Goal: Task Accomplishment & Management: Use online tool/utility

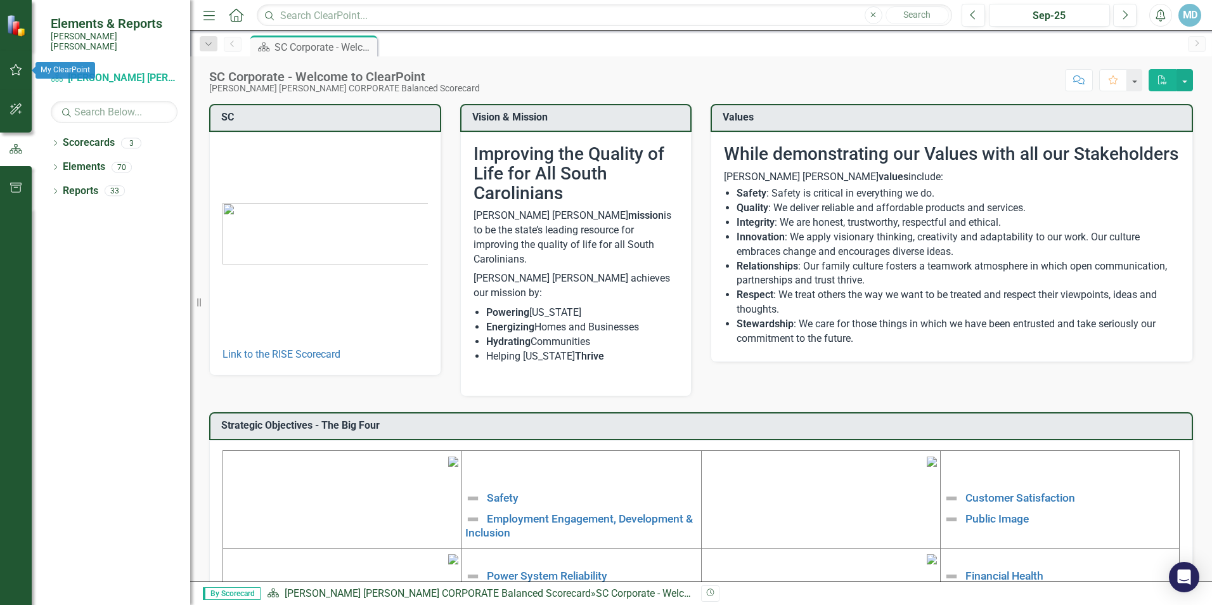
click at [20, 67] on icon "button" at bounding box center [16, 70] width 13 height 10
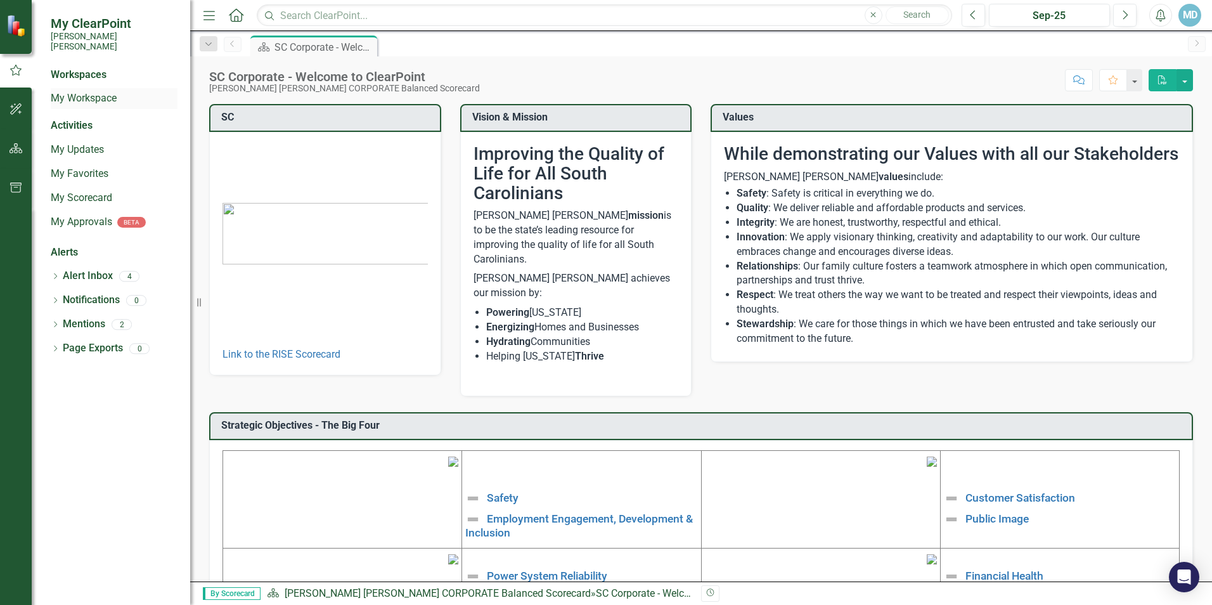
click at [104, 91] on link "My Workspace" at bounding box center [114, 98] width 127 height 15
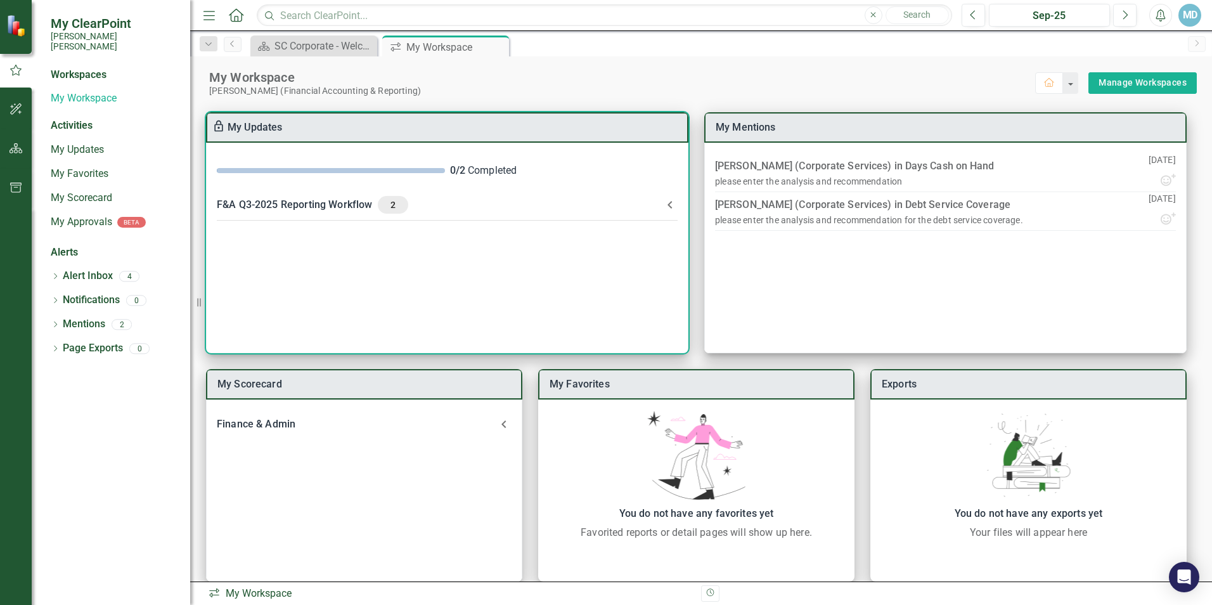
click at [334, 205] on div "F&A Q3-2025 Reporting Workflow 2" at bounding box center [440, 205] width 446 height 18
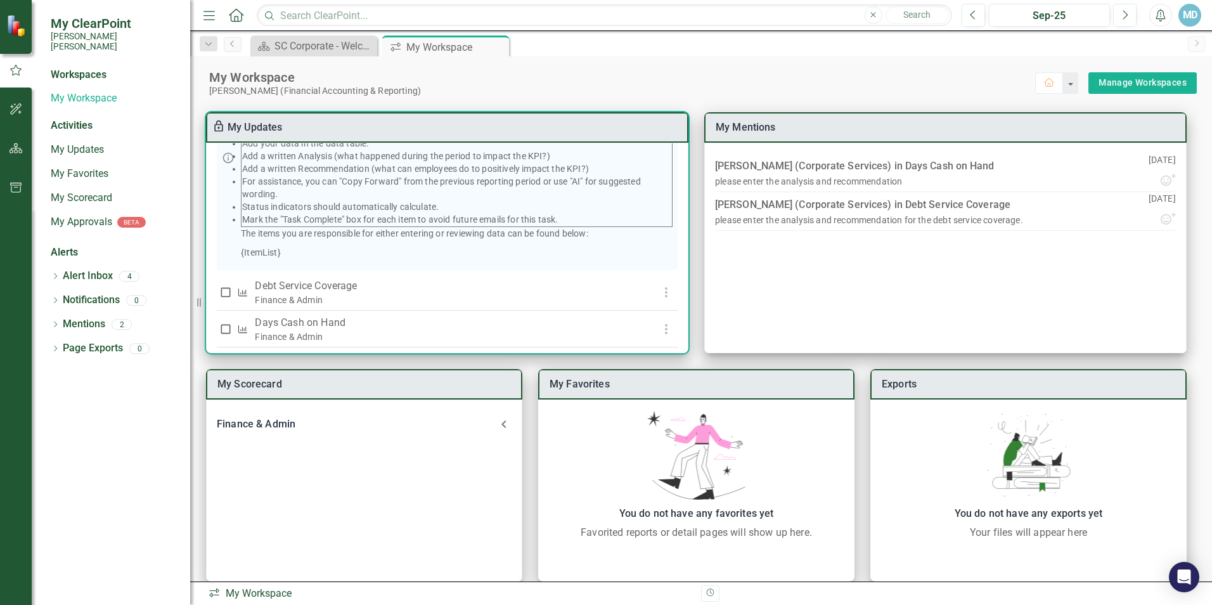
scroll to position [219, 0]
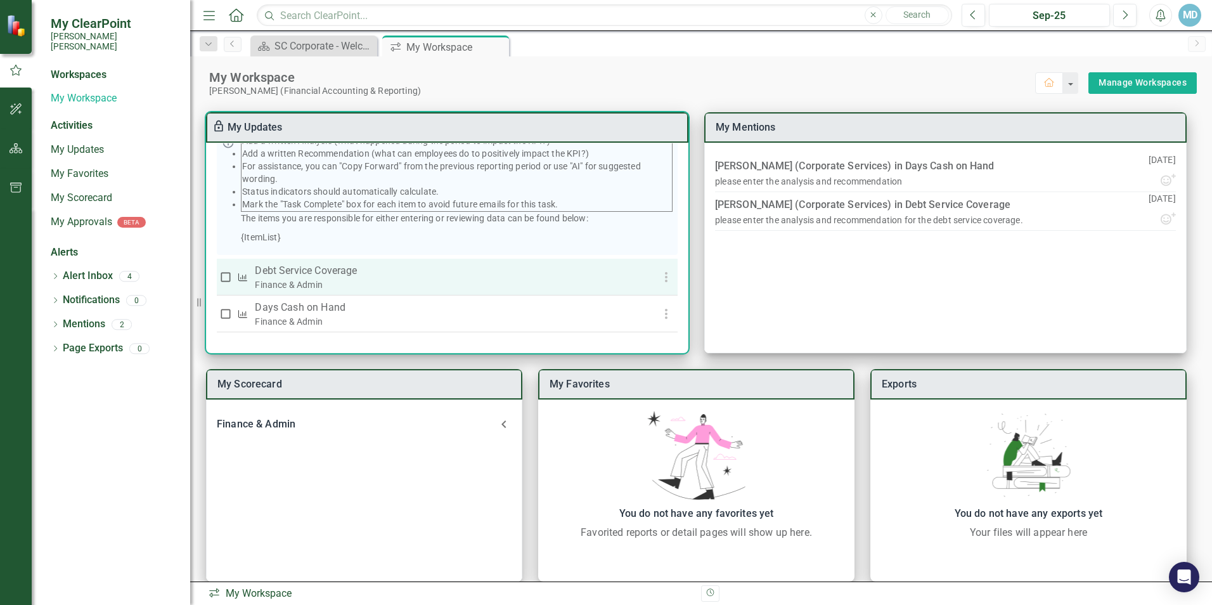
click at [307, 266] on p "Debt Service Coverage" at bounding box center [438, 270] width 367 height 15
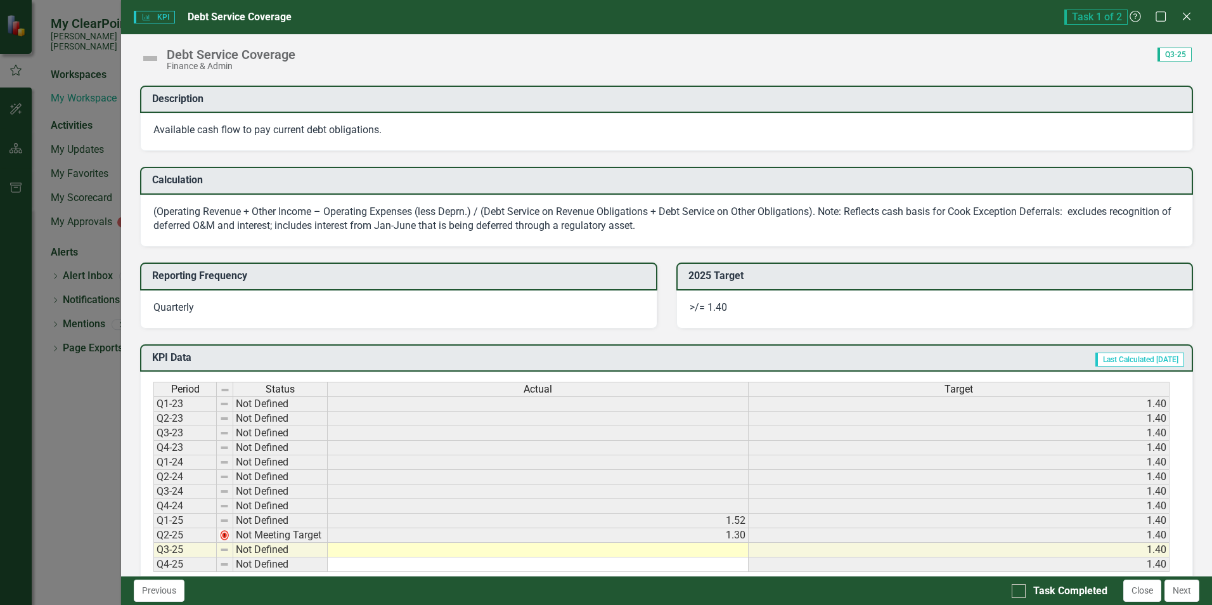
scroll to position [507, 0]
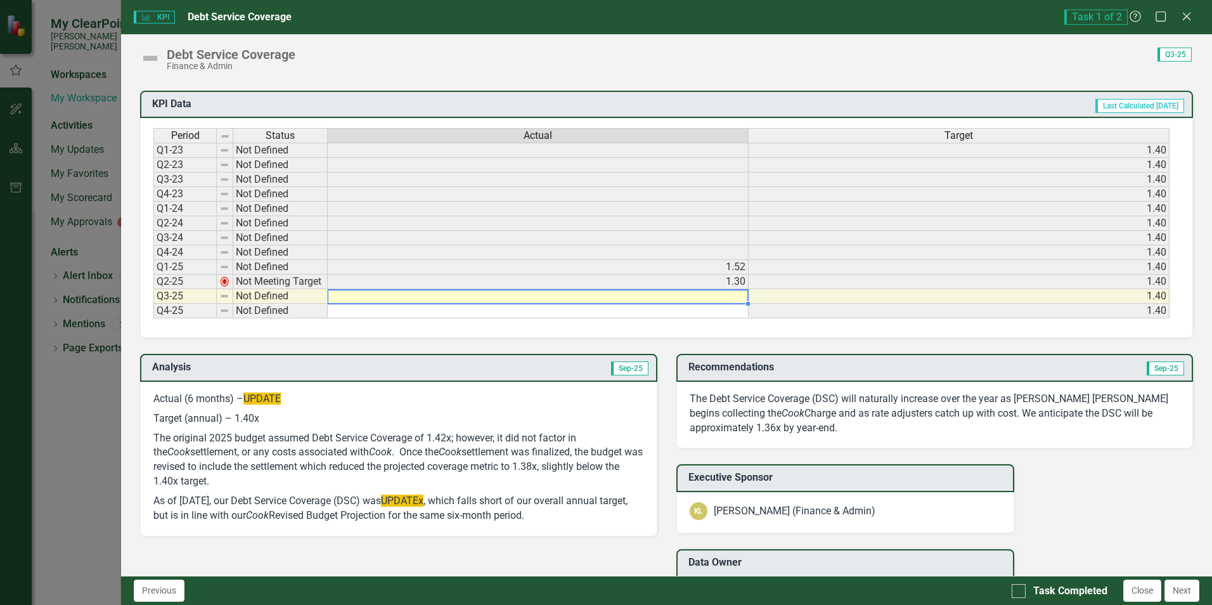
click at [731, 296] on td at bounding box center [538, 296] width 421 height 15
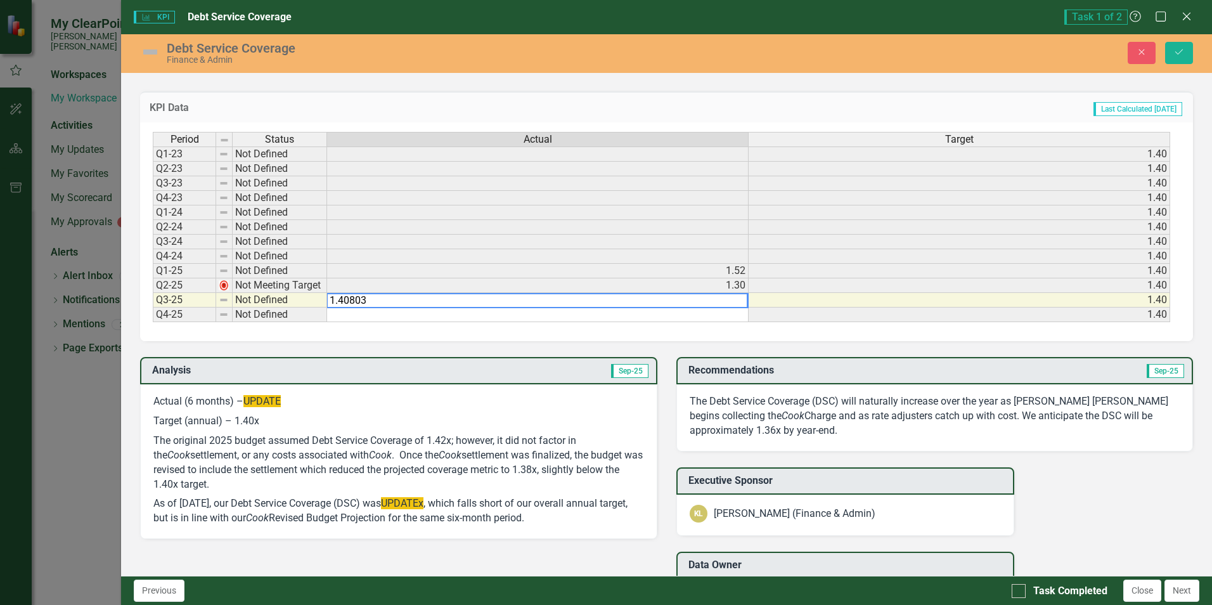
type textarea "1.40803"
click at [710, 313] on td at bounding box center [538, 314] width 422 height 15
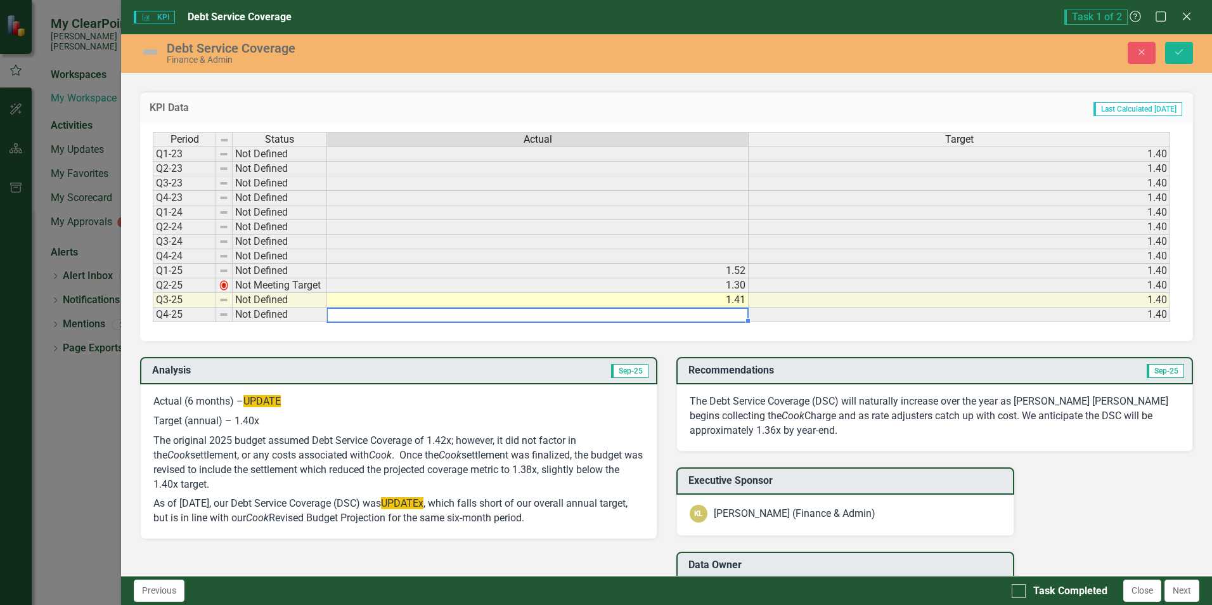
scroll to position [380, 0]
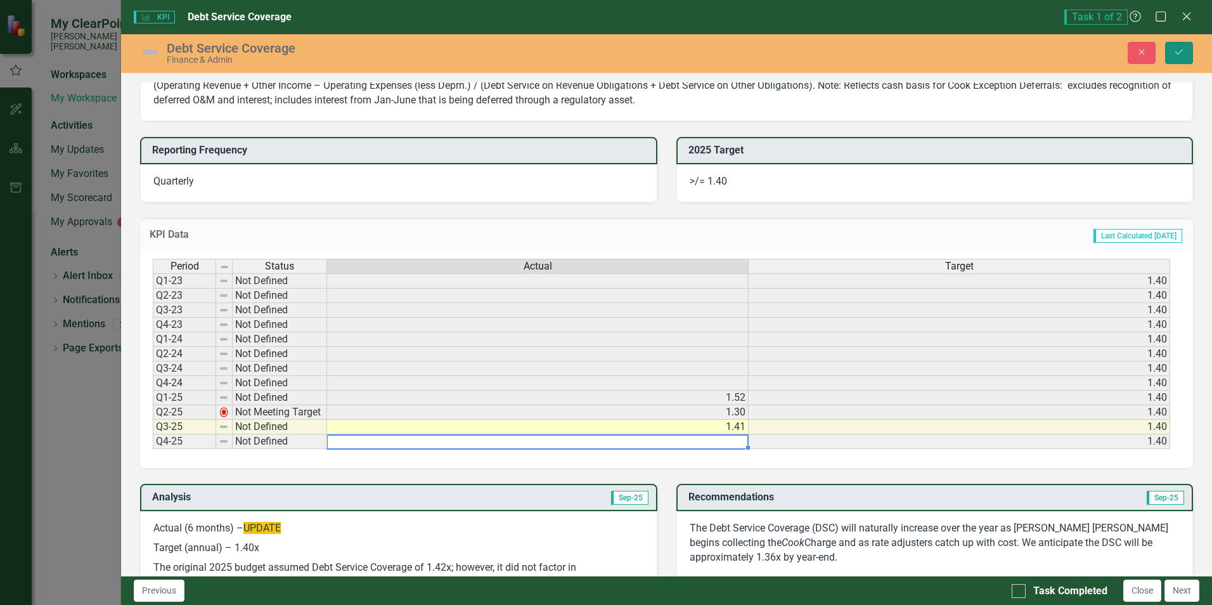
click at [1183, 54] on icon "Save" at bounding box center [1178, 52] width 11 height 9
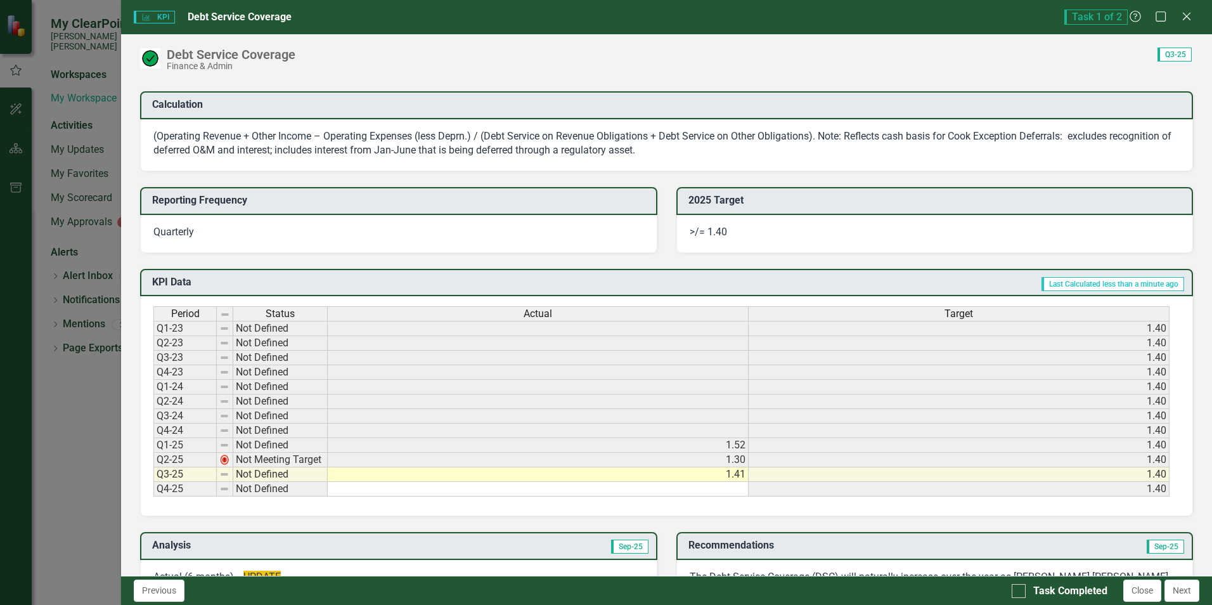
scroll to position [570, 0]
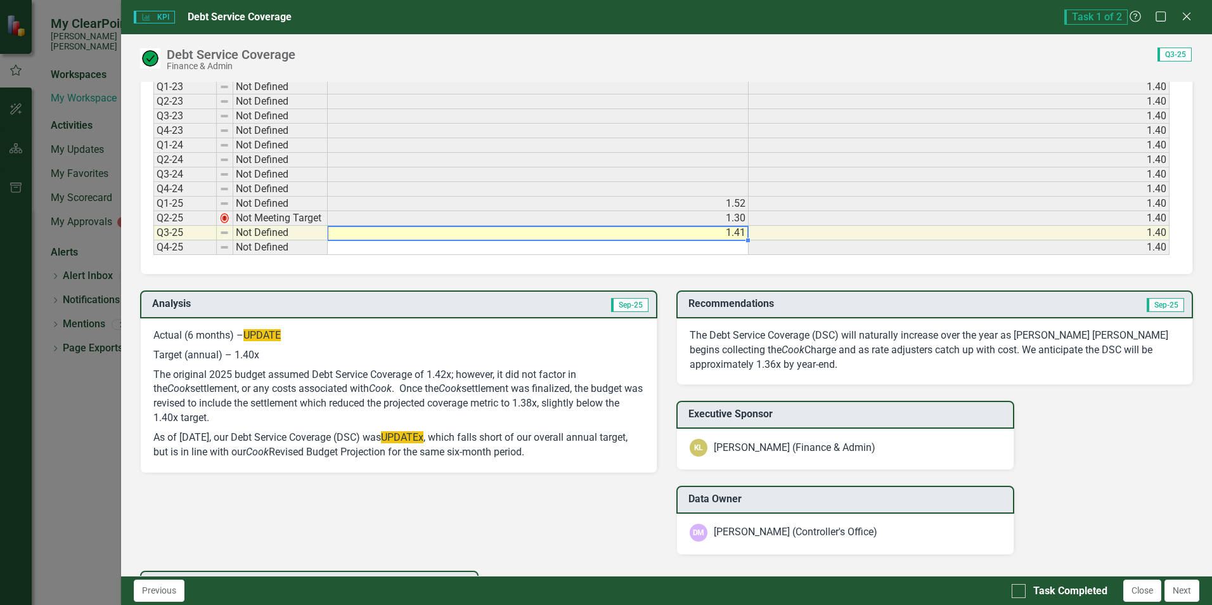
click at [731, 233] on td "1.41" at bounding box center [538, 233] width 421 height 15
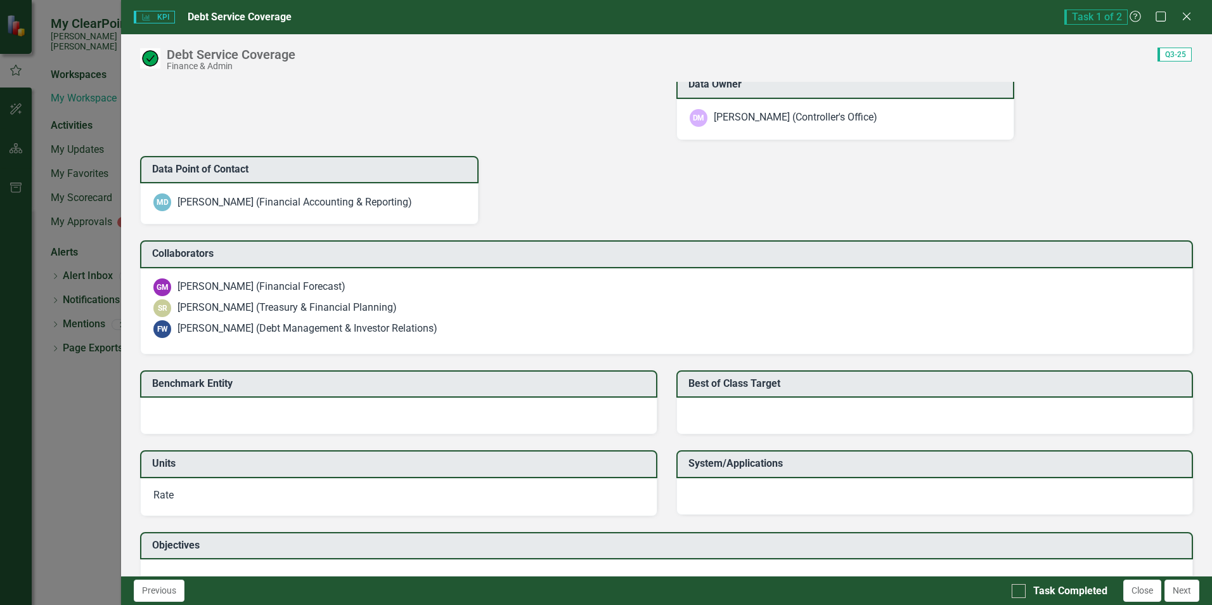
scroll to position [1018, 0]
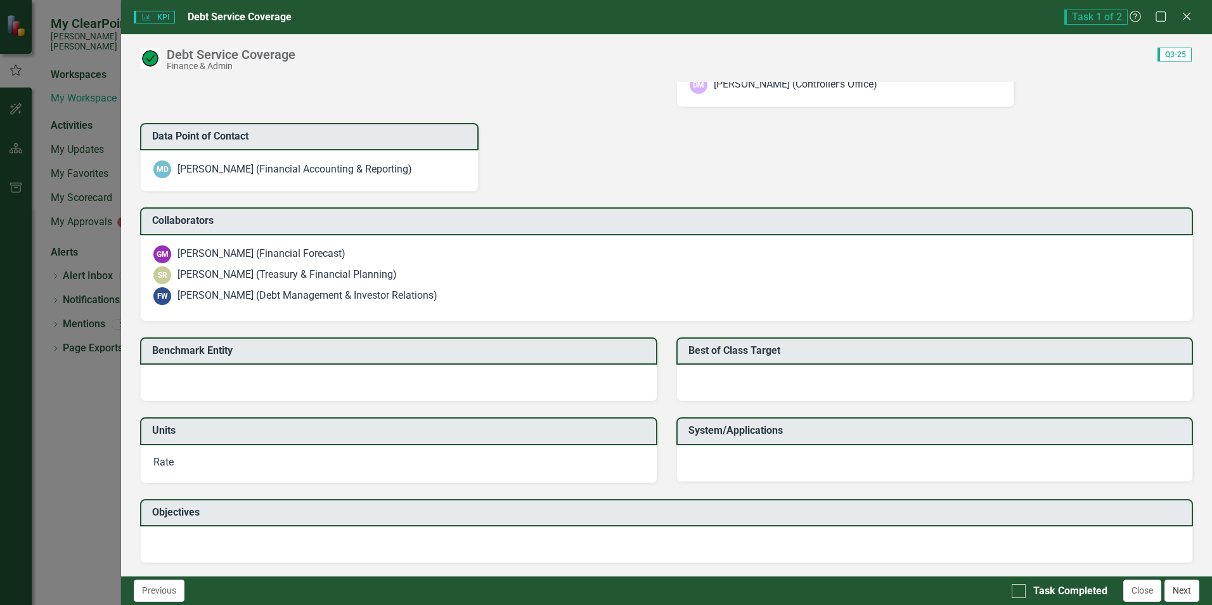
click at [1183, 590] on button "Next" at bounding box center [1181, 590] width 35 height 22
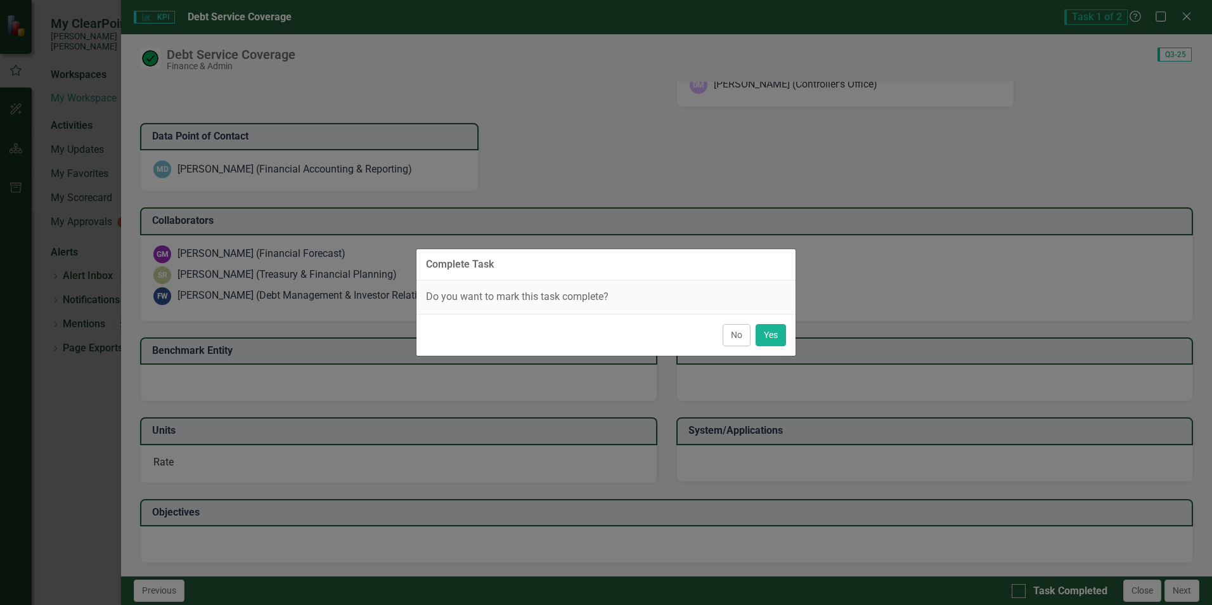
click at [275, 308] on div "Complete Task Do you want to mark this task complete? No Yes" at bounding box center [606, 302] width 1212 height 605
click at [261, 395] on div "Complete Task Do you want to mark this task complete? No Yes" at bounding box center [606, 302] width 1212 height 605
click at [734, 338] on button "No" at bounding box center [737, 335] width 28 height 22
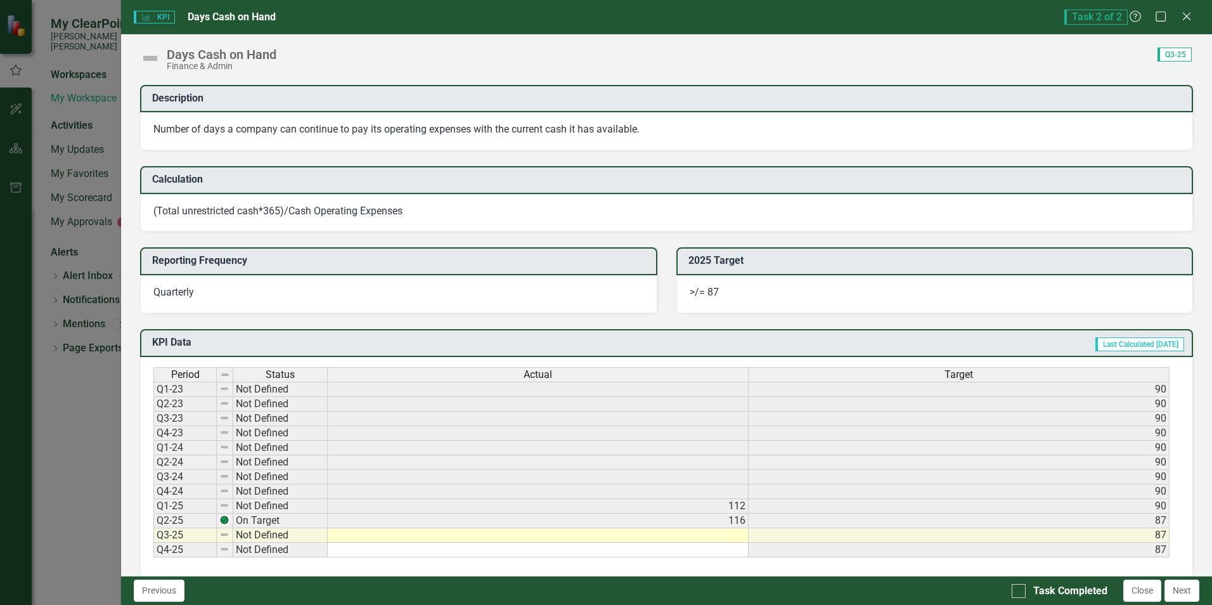
scroll to position [507, 0]
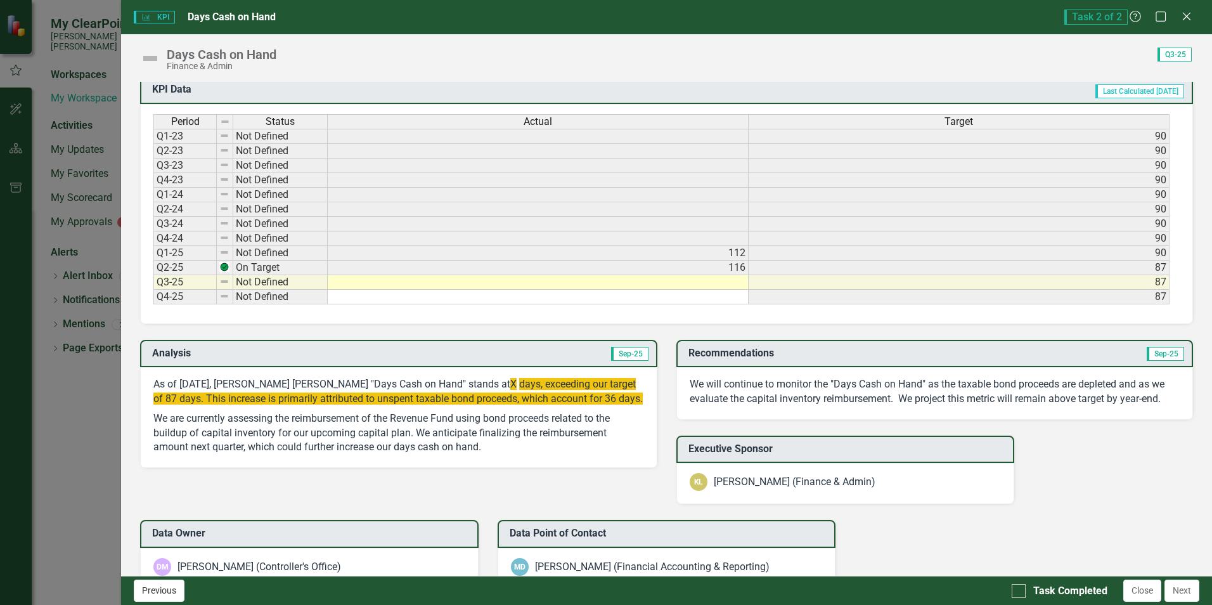
click at [176, 588] on button "Previous" at bounding box center [159, 590] width 51 height 22
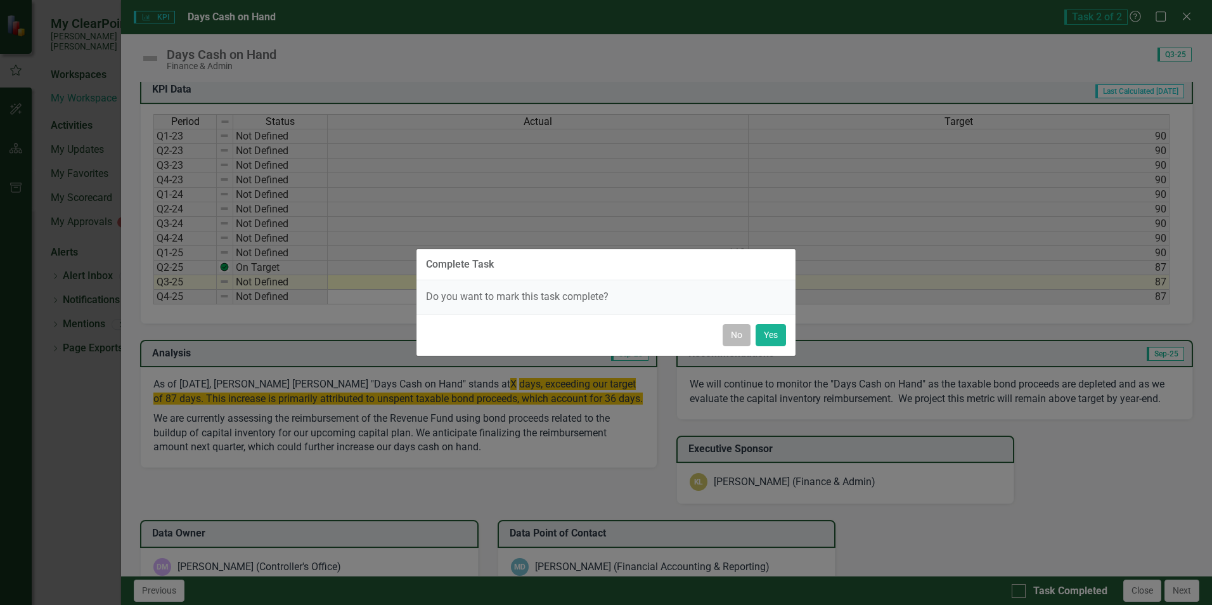
click at [740, 331] on button "No" at bounding box center [737, 335] width 28 height 22
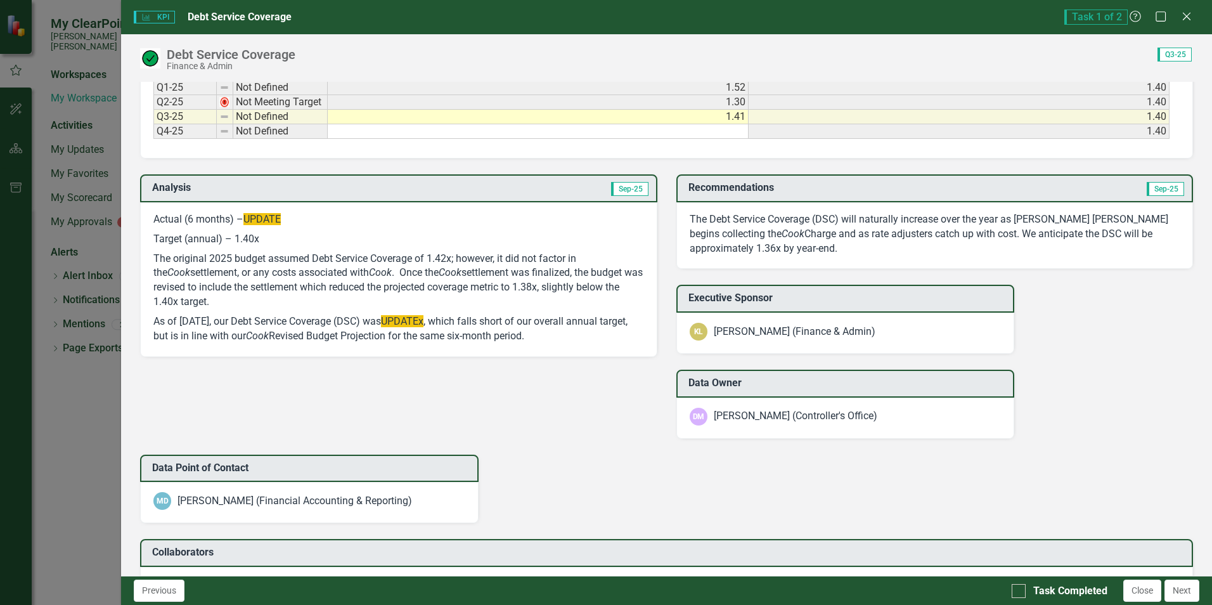
scroll to position [574, 0]
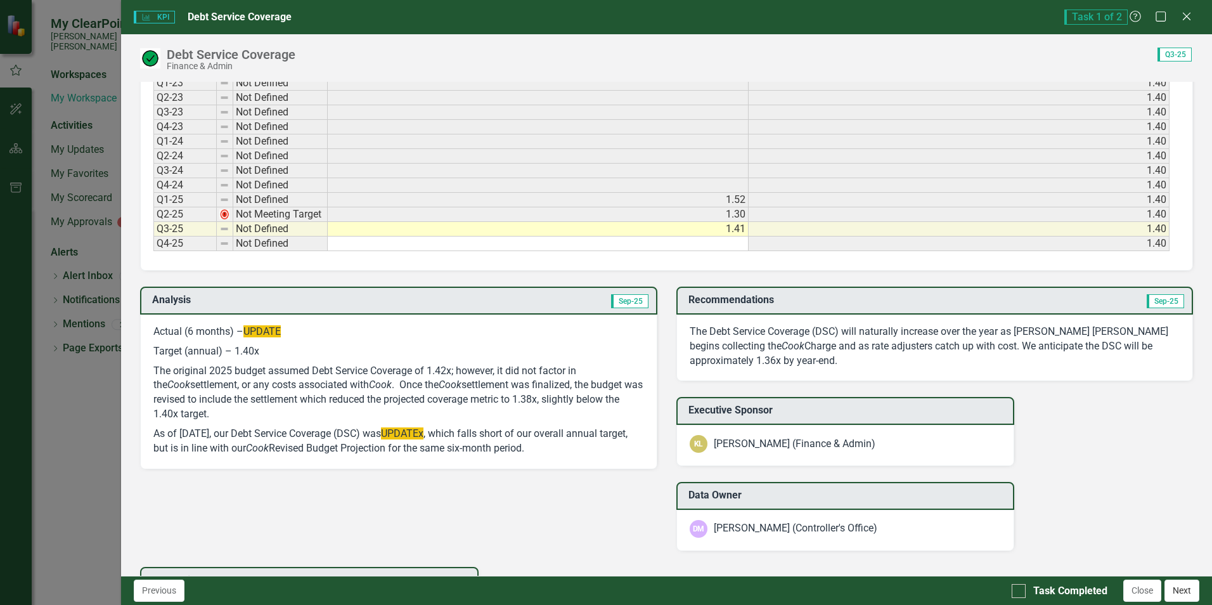
click at [1186, 589] on button "Next" at bounding box center [1181, 590] width 35 height 22
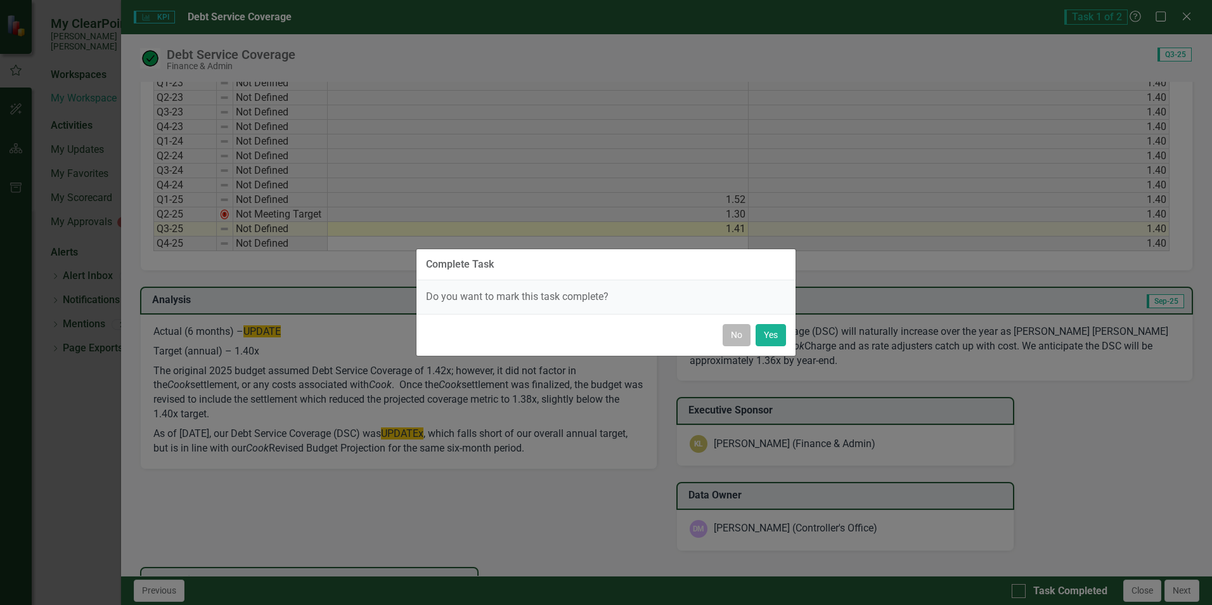
click at [738, 333] on button "No" at bounding box center [737, 335] width 28 height 22
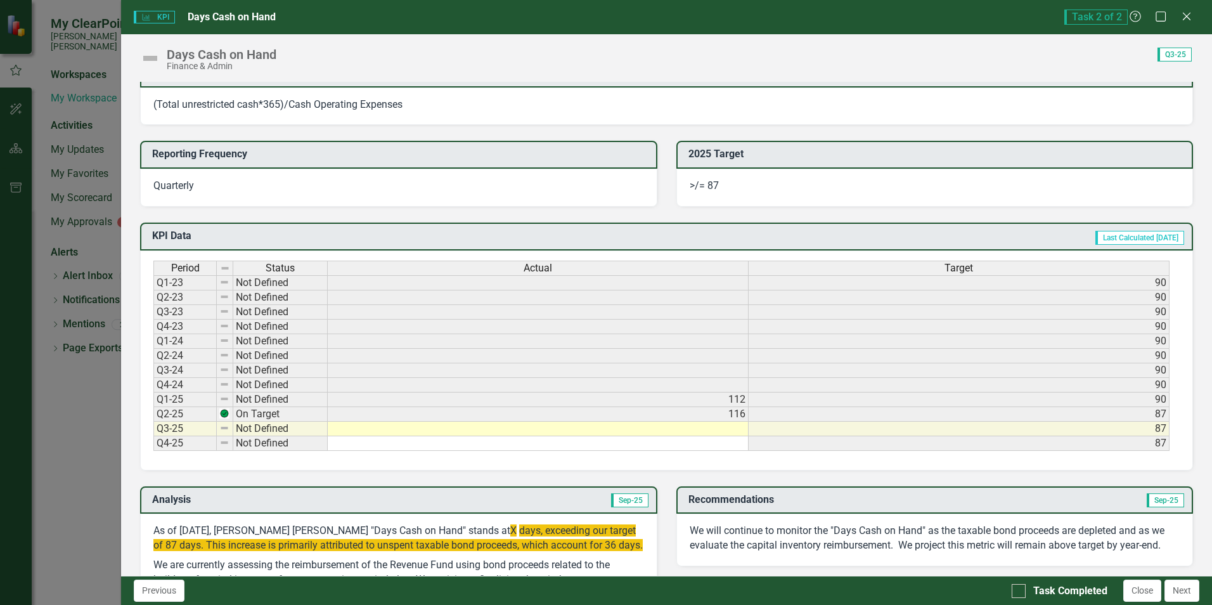
scroll to position [380, 0]
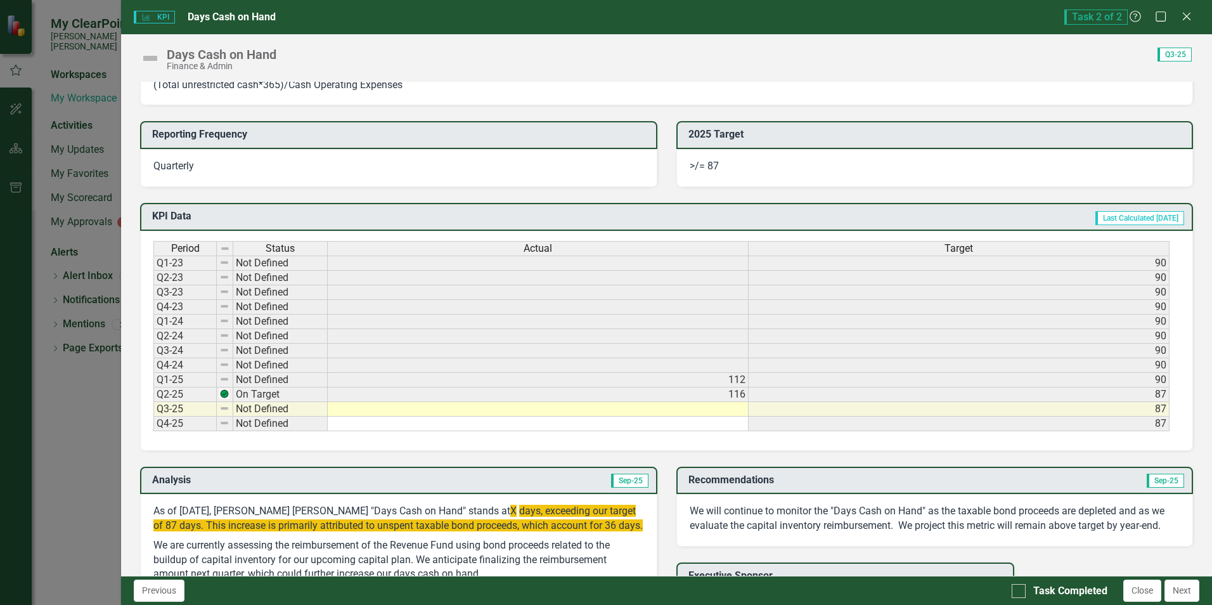
click at [728, 407] on td at bounding box center [538, 409] width 421 height 15
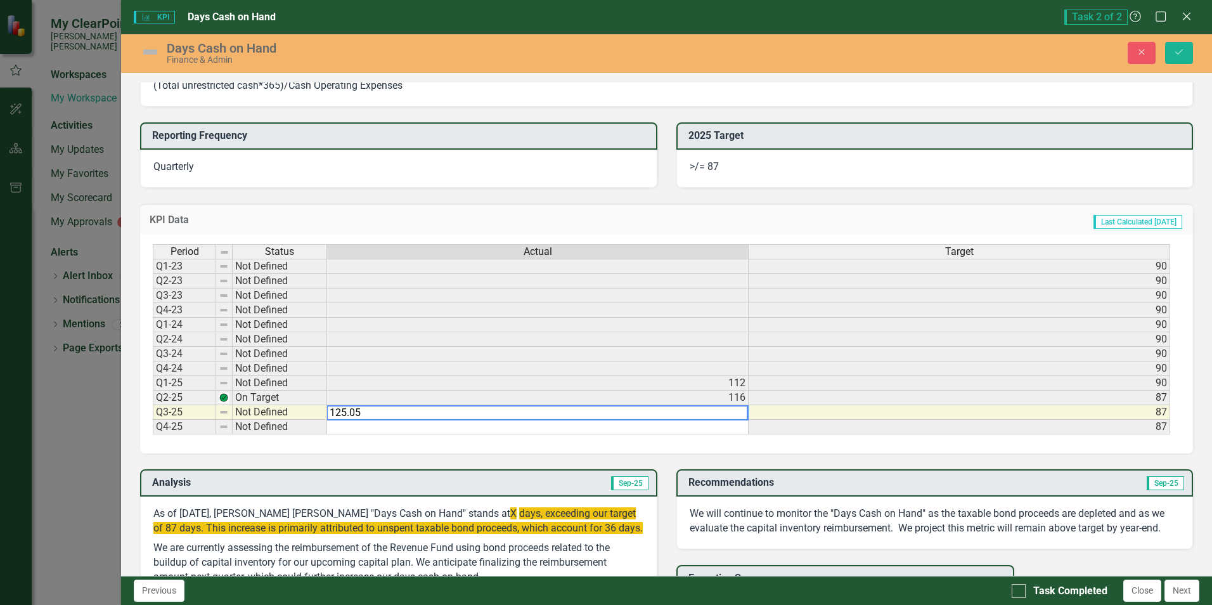
type textarea "125.05"
click at [724, 426] on td at bounding box center [538, 427] width 422 height 15
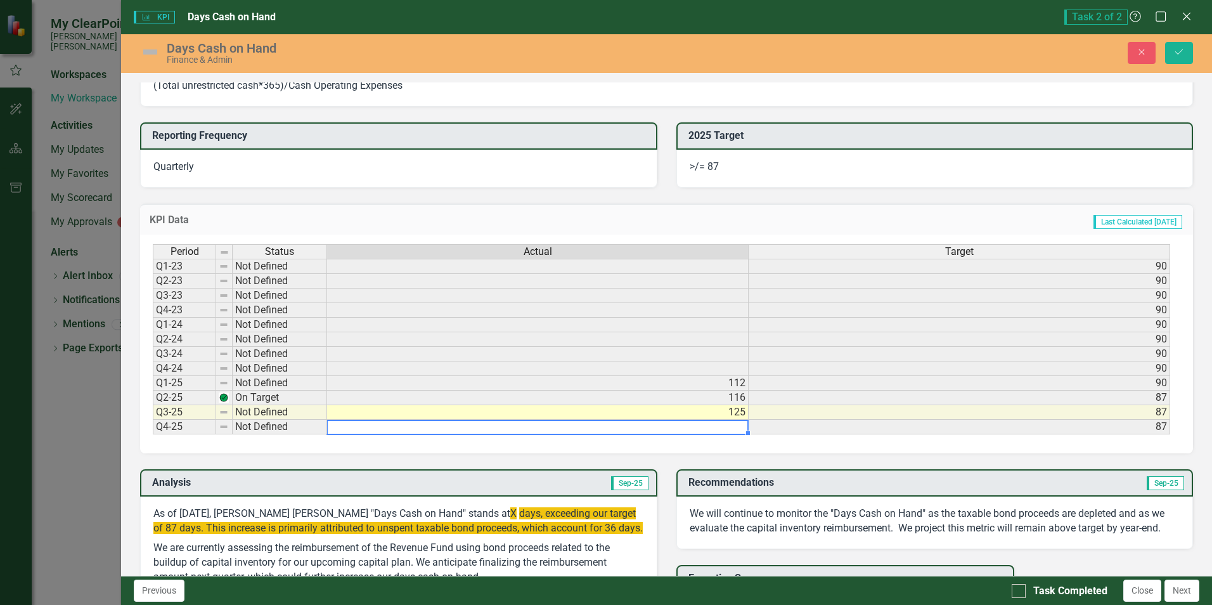
click at [729, 411] on td "125" at bounding box center [538, 412] width 422 height 15
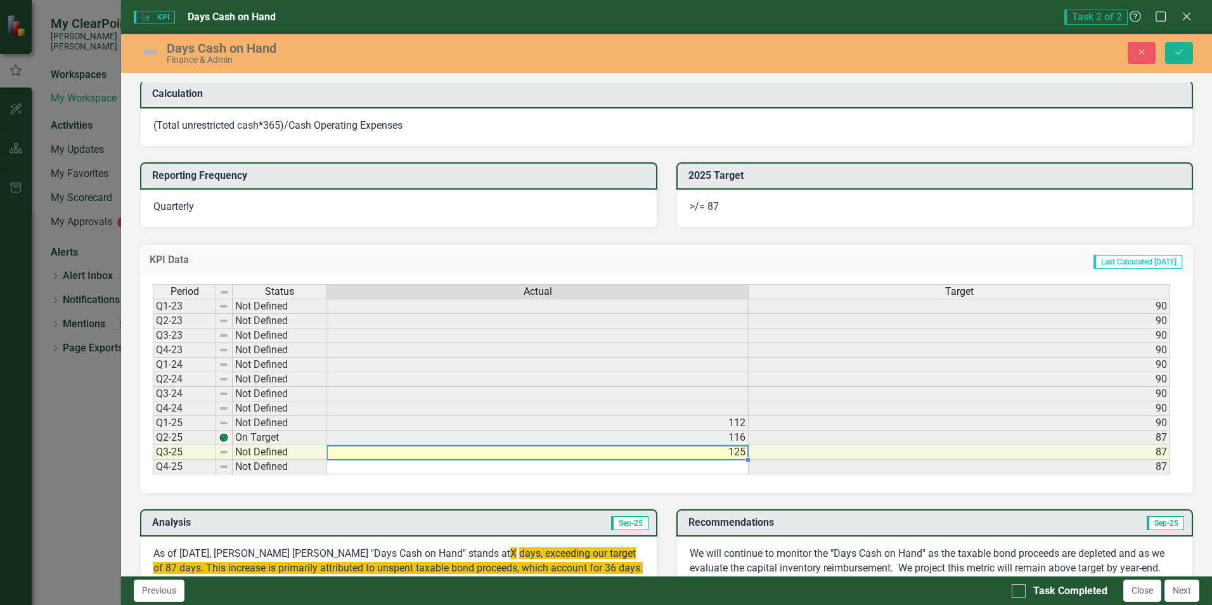
scroll to position [337, 0]
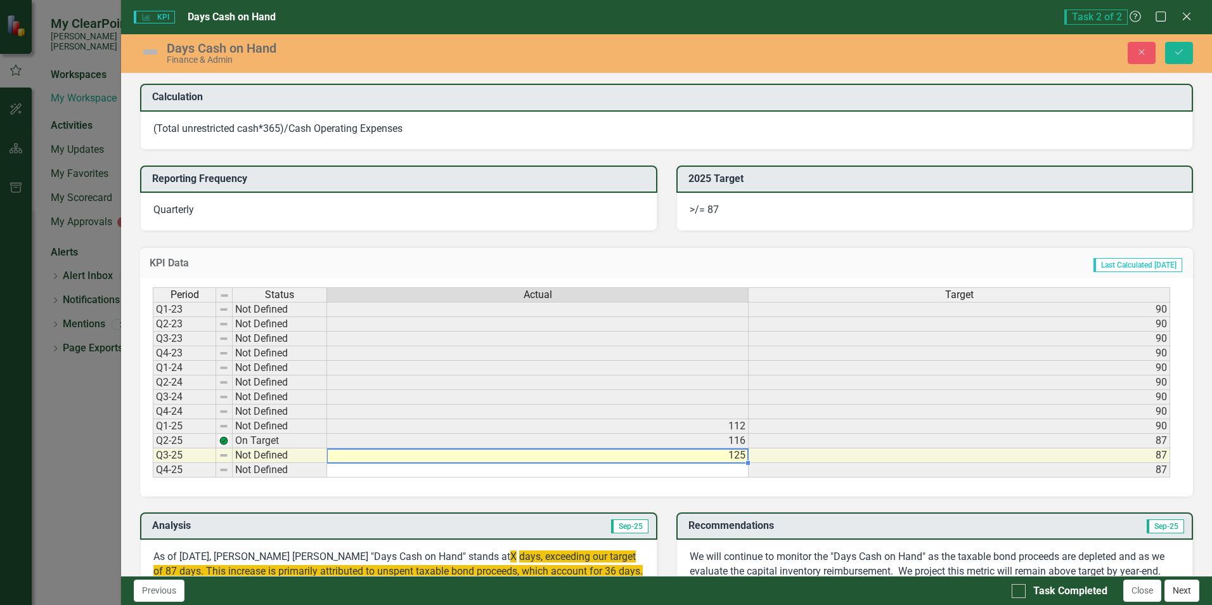
click at [1178, 591] on button "Next" at bounding box center [1181, 590] width 35 height 22
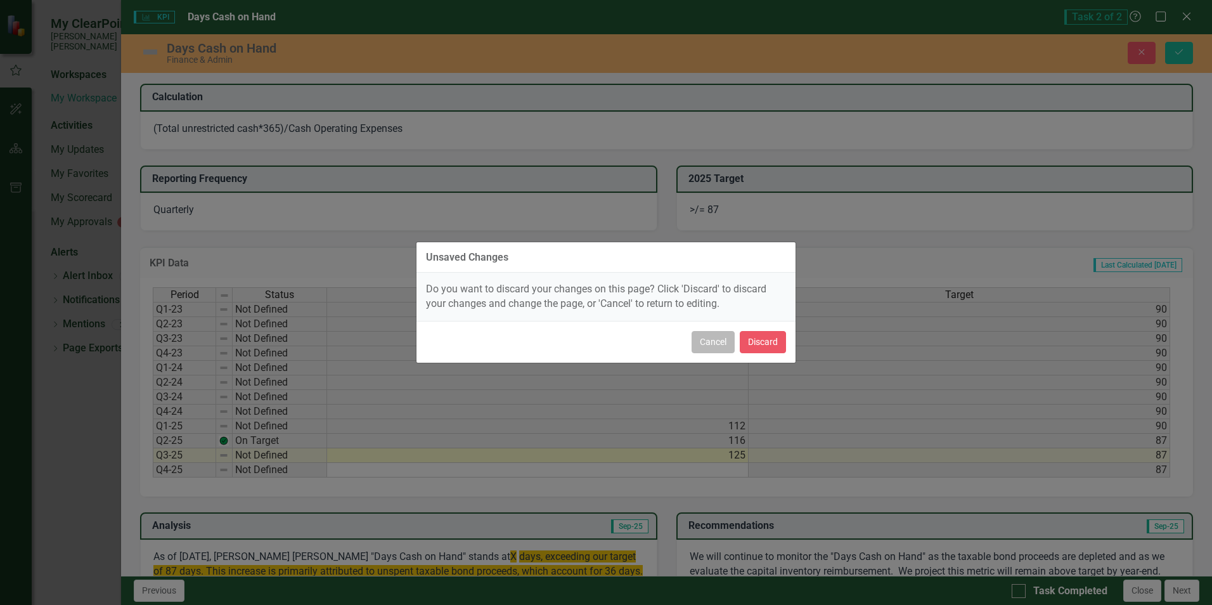
click at [722, 349] on button "Cancel" at bounding box center [713, 342] width 43 height 22
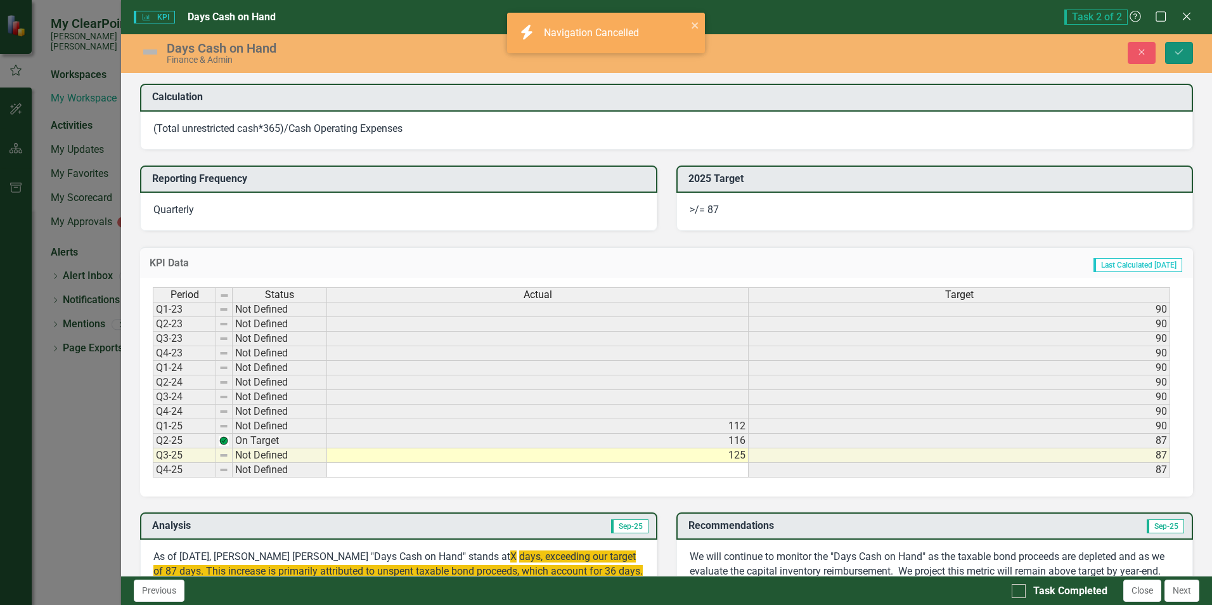
click at [1180, 48] on icon "Save" at bounding box center [1178, 52] width 11 height 9
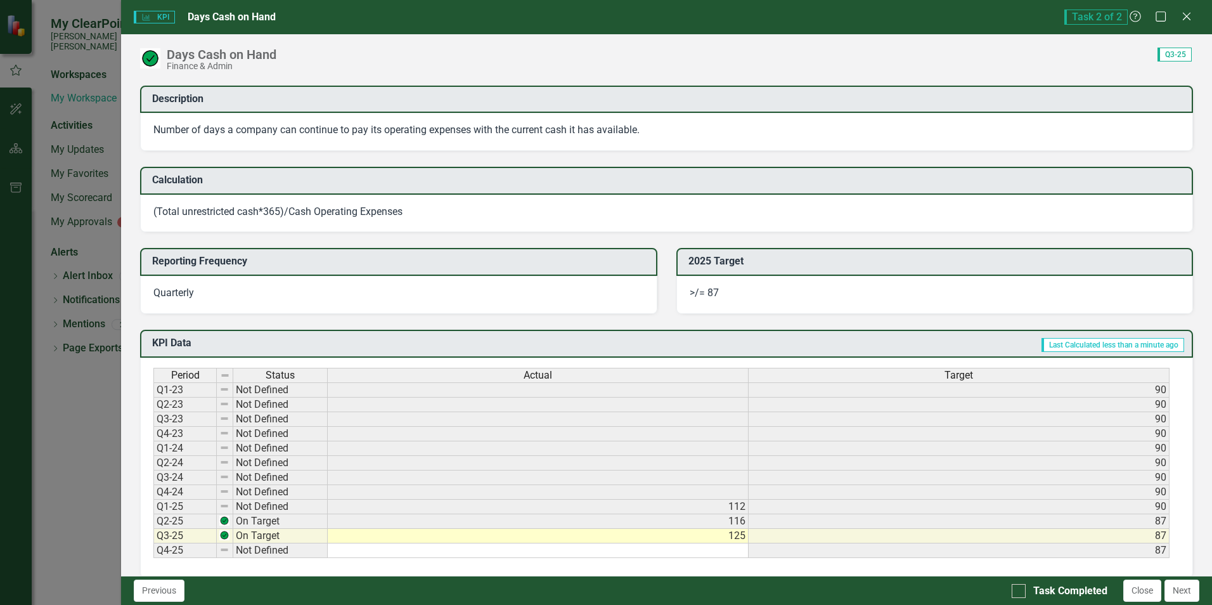
scroll to position [507, 0]
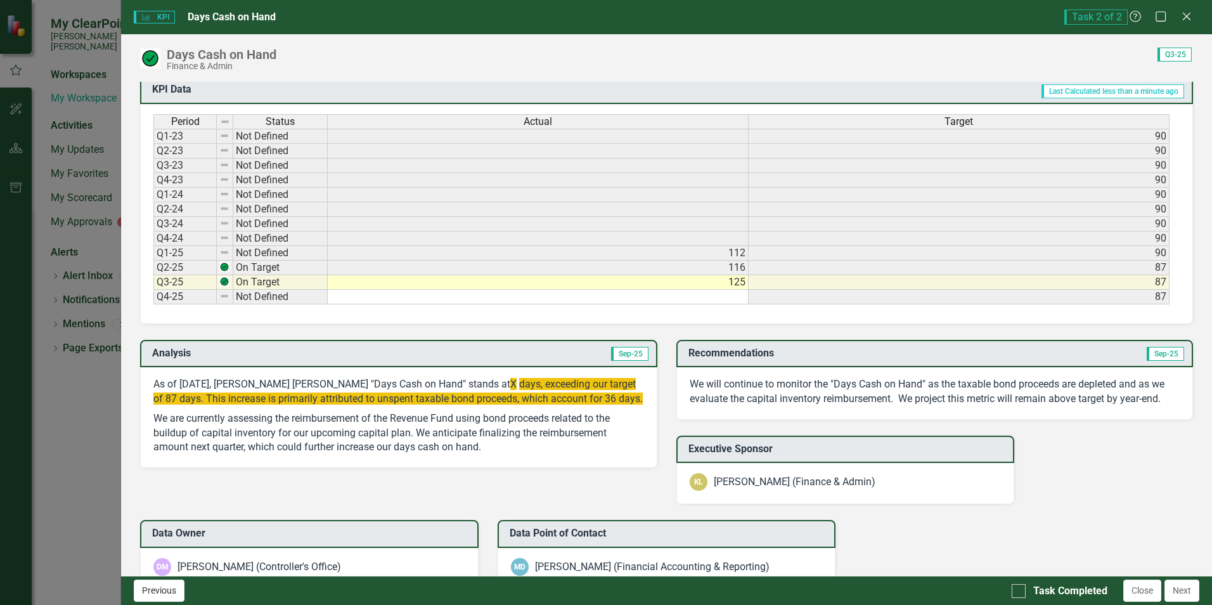
click at [171, 591] on button "Previous" at bounding box center [159, 590] width 51 height 22
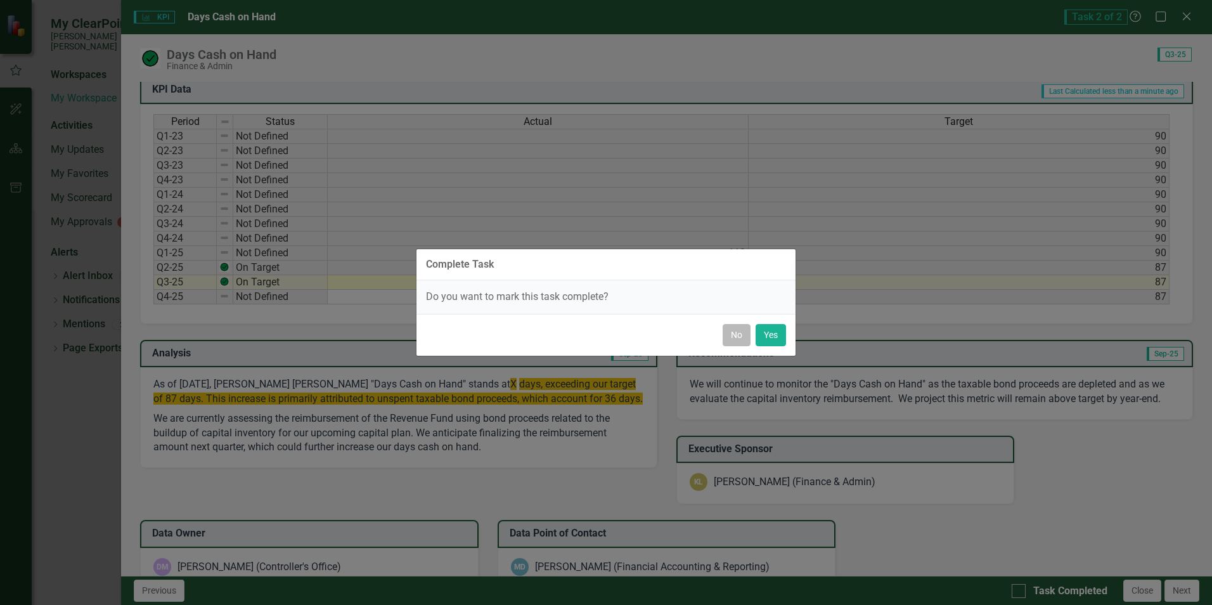
click at [735, 334] on button "No" at bounding box center [737, 335] width 28 height 22
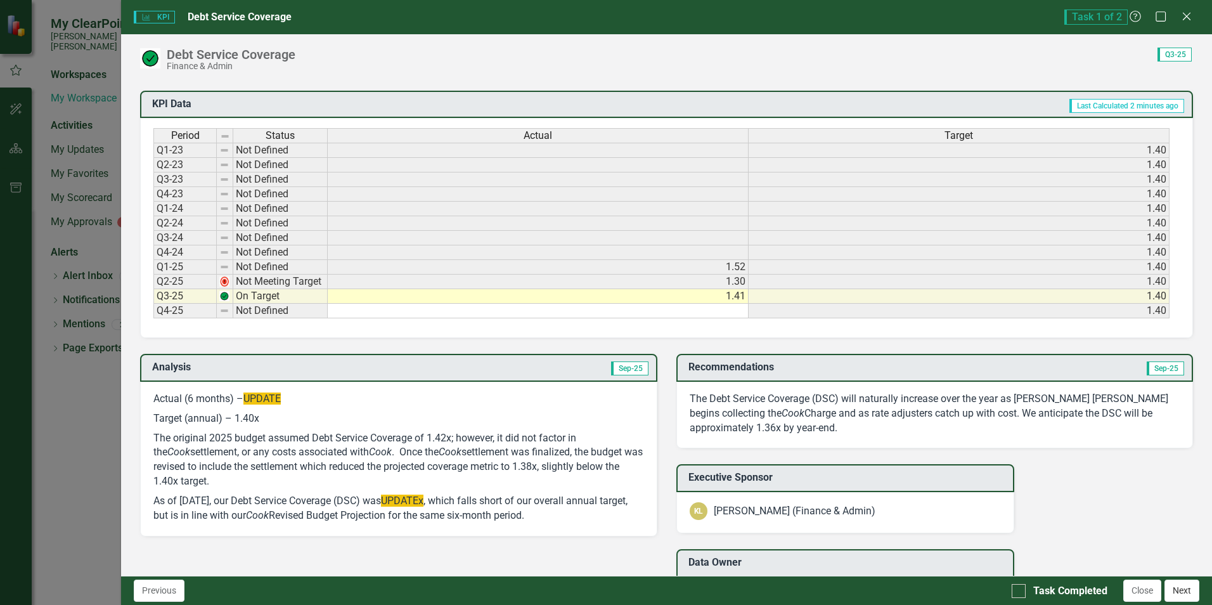
click at [1183, 590] on button "Next" at bounding box center [1181, 590] width 35 height 22
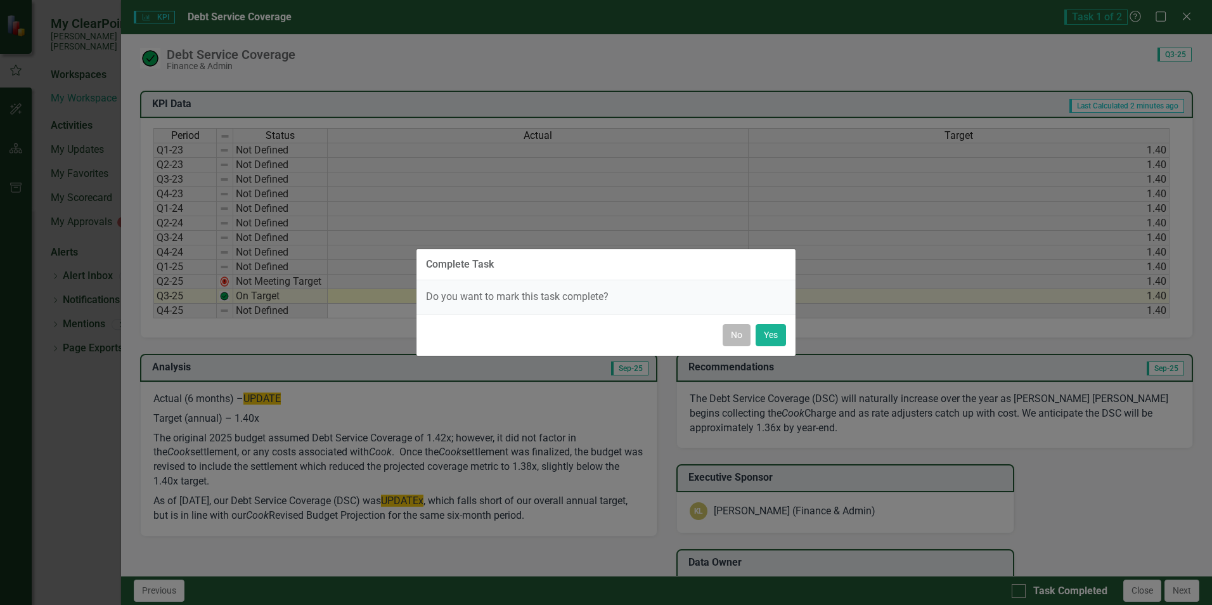
click at [731, 338] on button "No" at bounding box center [737, 335] width 28 height 22
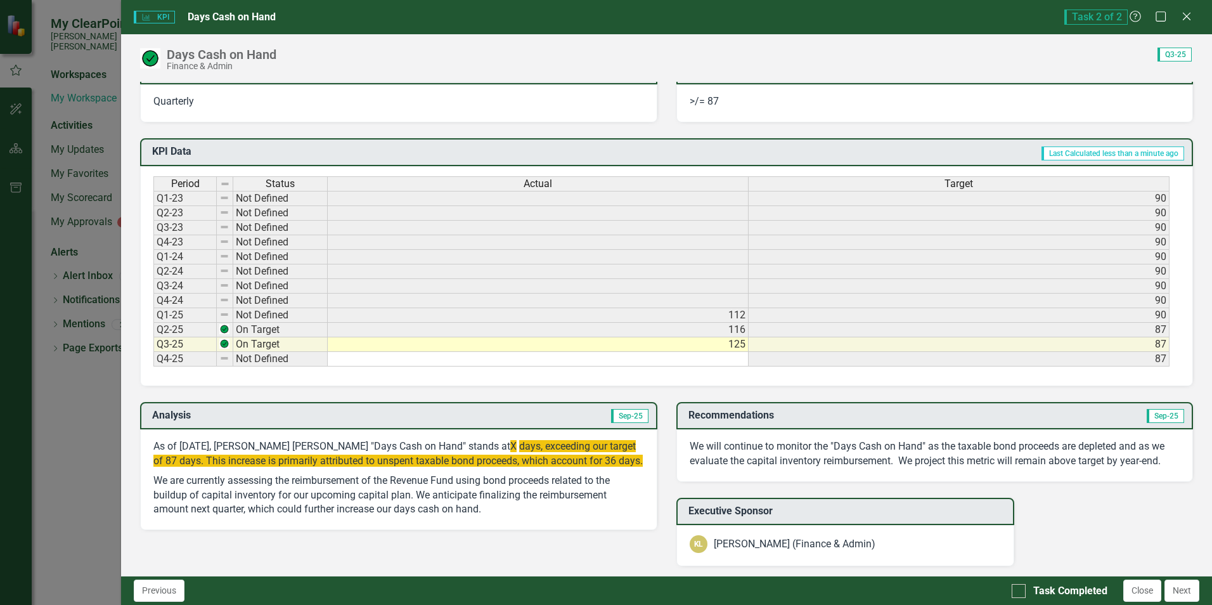
scroll to position [444, 0]
click at [1183, 15] on icon "Close" at bounding box center [1186, 16] width 16 height 12
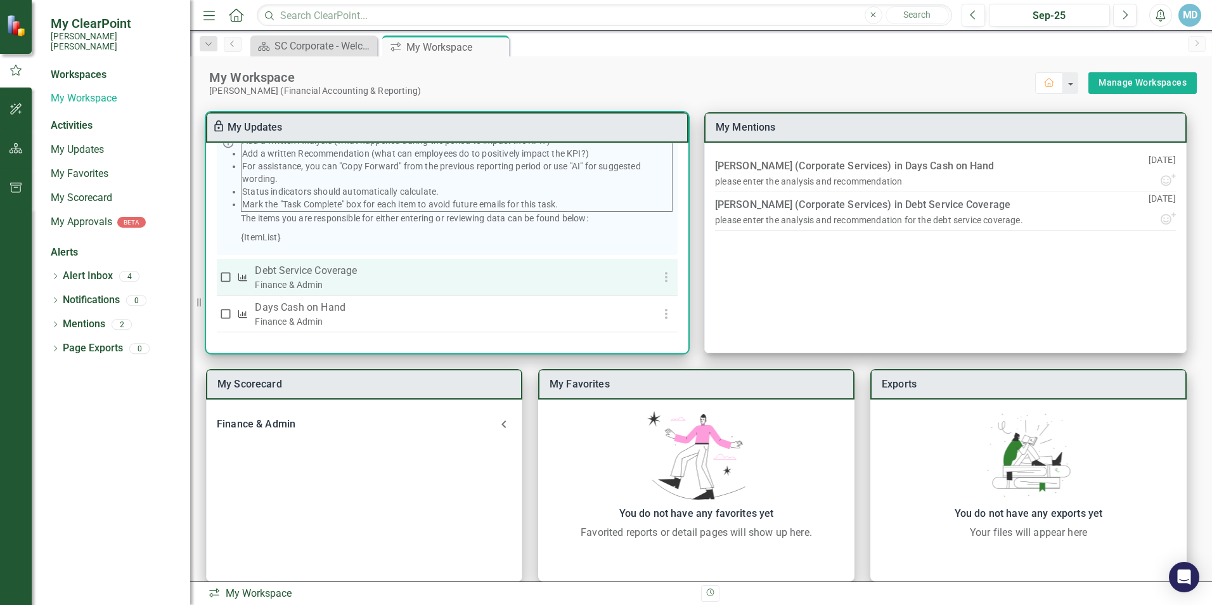
scroll to position [16, 0]
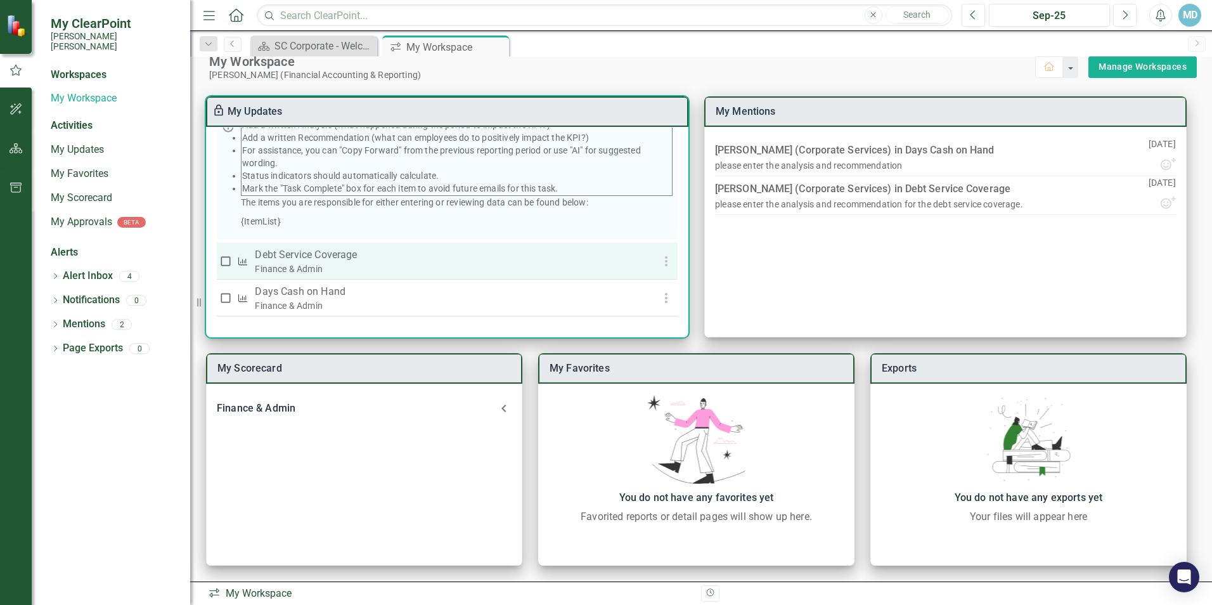
click at [665, 260] on icon "button" at bounding box center [666, 261] width 15 height 15
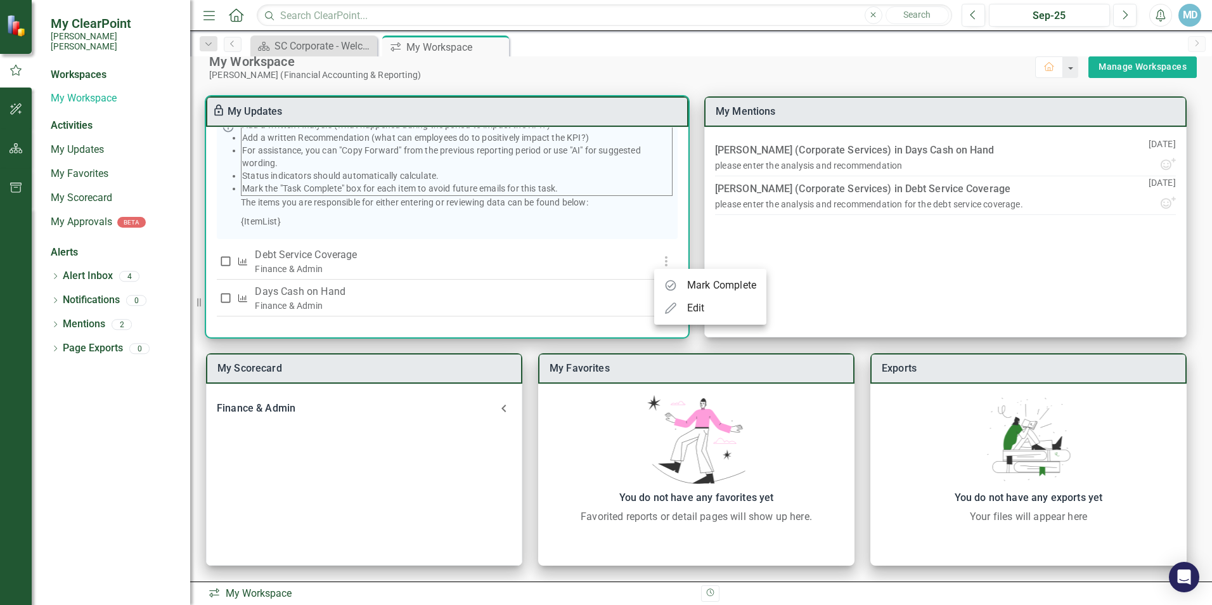
click at [772, 257] on div at bounding box center [606, 302] width 1212 height 605
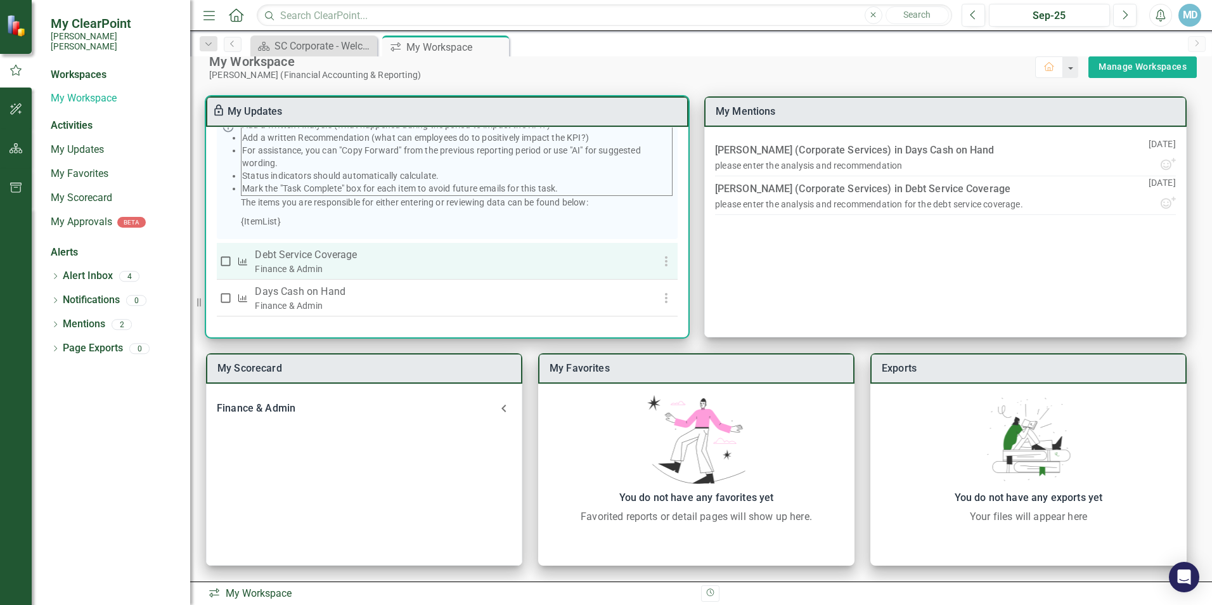
click at [295, 251] on p "Debt Service Coverage" at bounding box center [438, 254] width 367 height 15
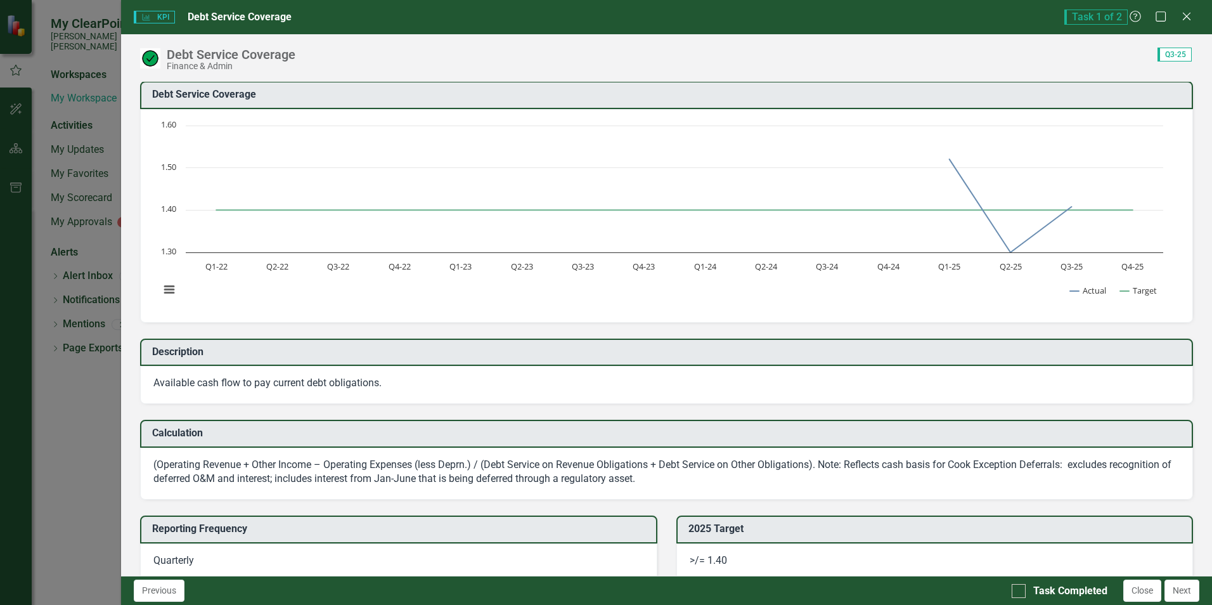
scroll to position [0, 0]
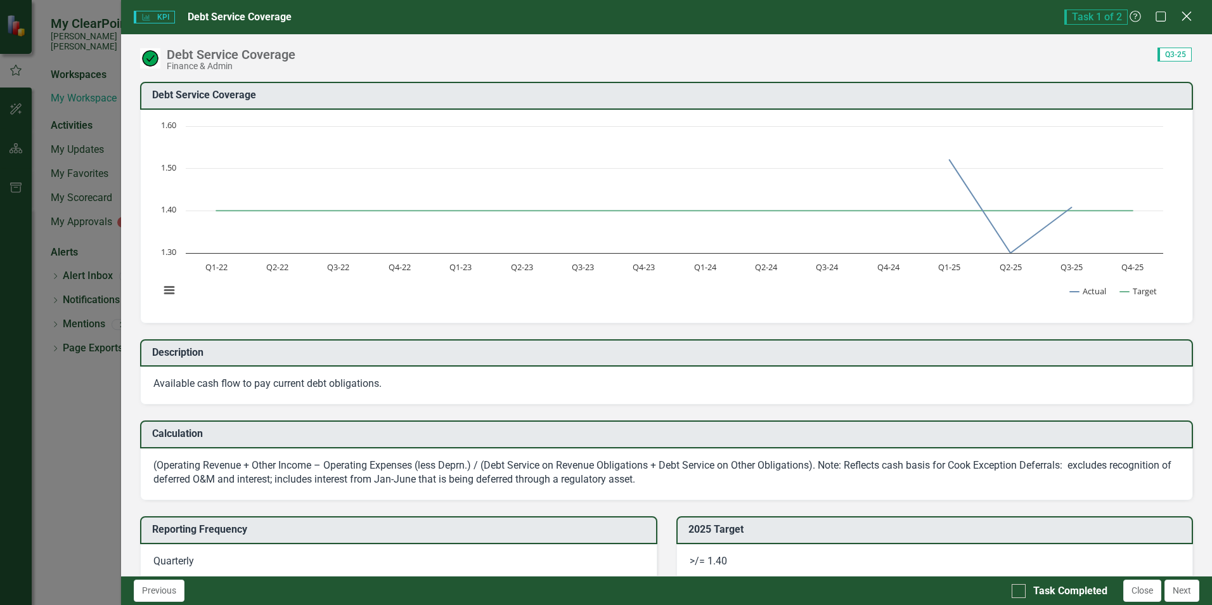
click at [1192, 16] on icon "Close" at bounding box center [1186, 16] width 16 height 12
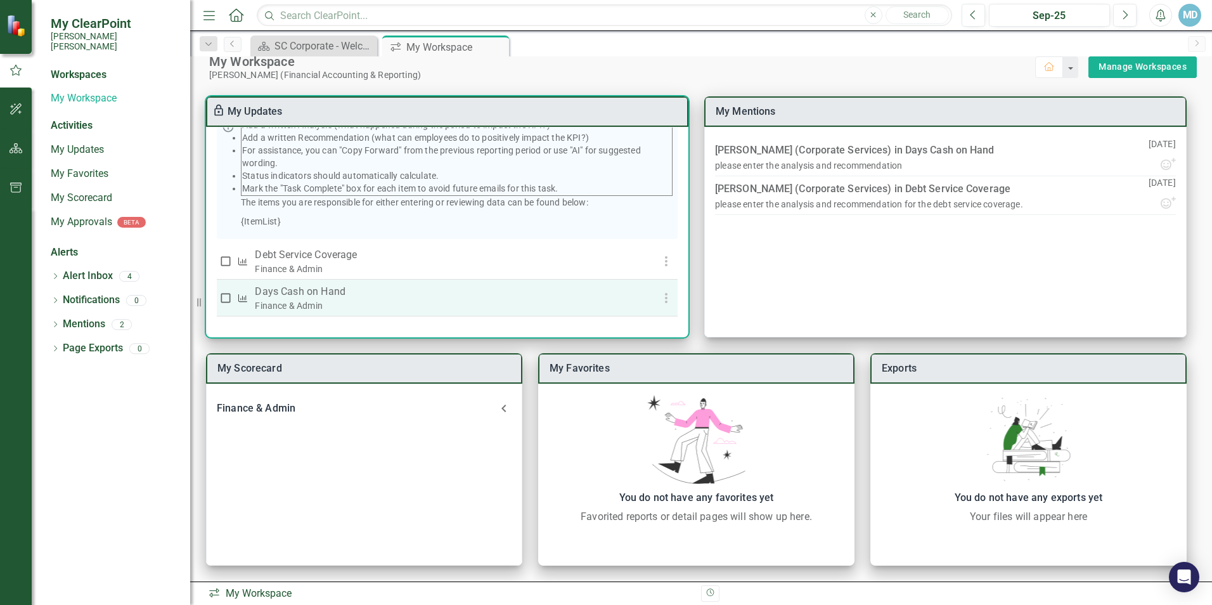
click at [307, 292] on p "Days Cash on Hand" at bounding box center [438, 291] width 367 height 15
